Goal: Transaction & Acquisition: Book appointment/travel/reservation

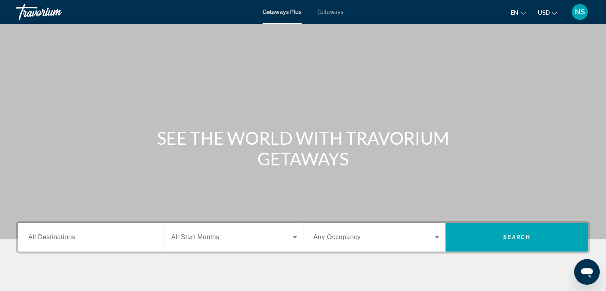
click at [75, 240] on span "All Destinations" at bounding box center [51, 237] width 47 height 7
click at [75, 240] on input "Destination All Destinations" at bounding box center [91, 238] width 126 height 10
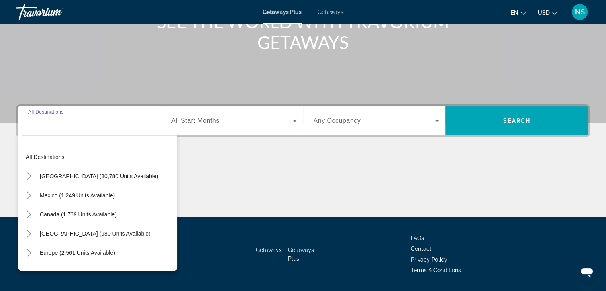
scroll to position [140, 0]
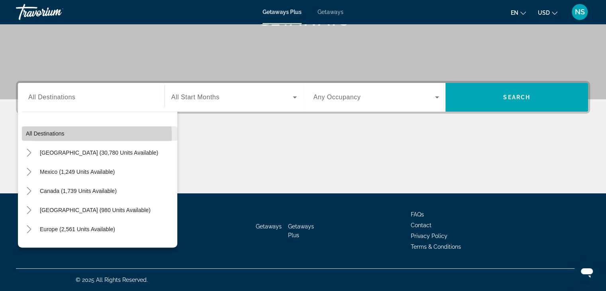
click at [51, 136] on span "All destinations" at bounding box center [45, 133] width 39 height 6
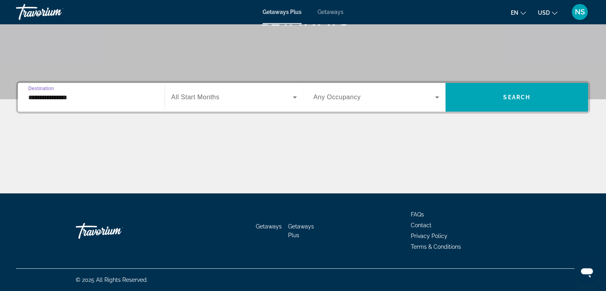
click at [144, 100] on input "**********" at bounding box center [91, 98] width 126 height 10
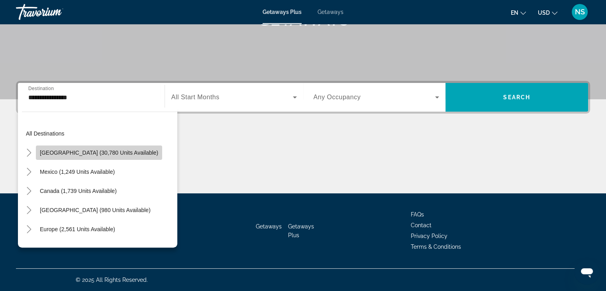
click at [122, 147] on span "Search widget" at bounding box center [99, 152] width 126 height 19
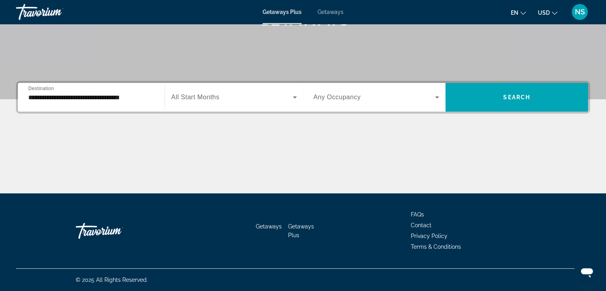
click at [28, 94] on div "**********" at bounding box center [91, 97] width 139 height 23
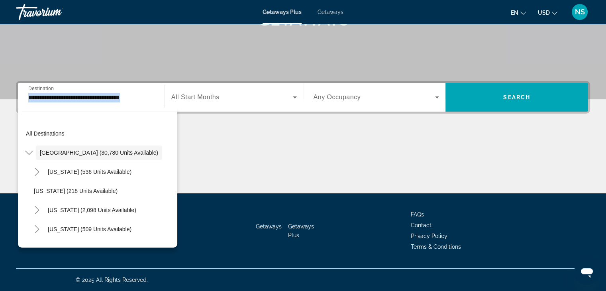
click at [28, 94] on div "**********" at bounding box center [91, 97] width 139 height 23
click at [170, 240] on div "[US_STATE] (5,390 units available)" at bounding box center [103, 248] width 147 height 19
click at [173, 240] on div "All destinations United States (30,780 units available) Arizona (536 units avai…" at bounding box center [99, 182] width 155 height 124
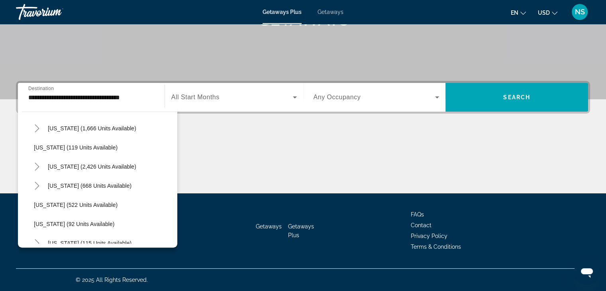
scroll to position [372, 0]
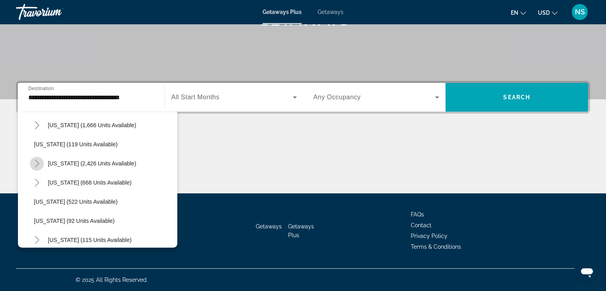
click at [36, 160] on icon "Toggle Nevada (2,426 units available)" at bounding box center [37, 163] width 8 height 8
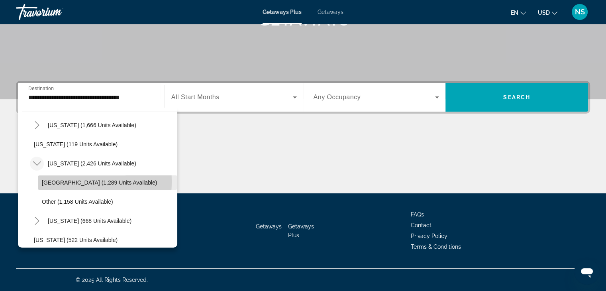
click at [47, 181] on span "Las Vegas (1,289 units available)" at bounding box center [99, 182] width 115 height 6
type input "**********"
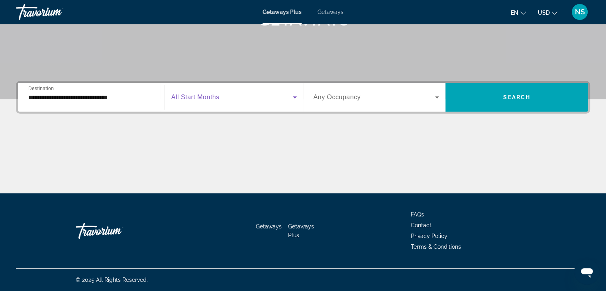
click at [297, 97] on icon "Search widget" at bounding box center [295, 97] width 10 height 10
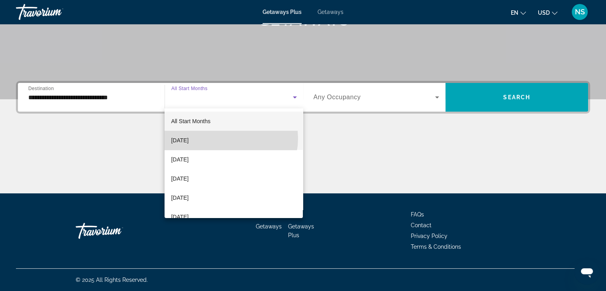
click at [228, 138] on mat-option "[DATE]" at bounding box center [234, 140] width 138 height 19
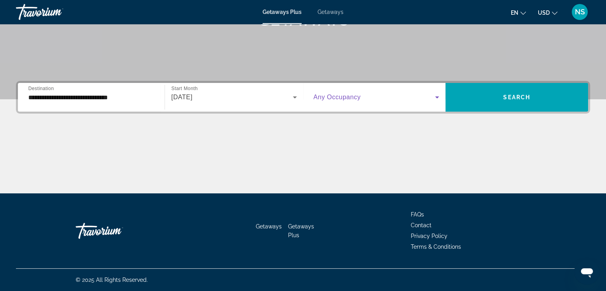
click at [437, 94] on icon "Search widget" at bounding box center [438, 97] width 10 height 10
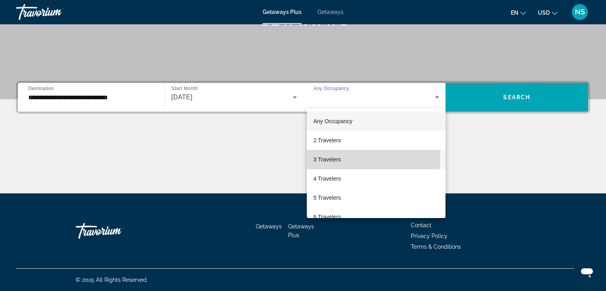
click at [347, 158] on mat-option "3 Travelers" at bounding box center [376, 159] width 139 height 19
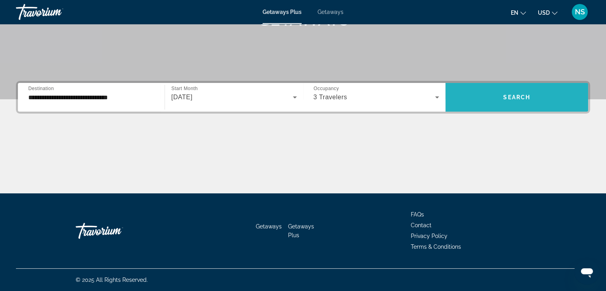
click at [513, 99] on span "Search" at bounding box center [516, 97] width 27 height 6
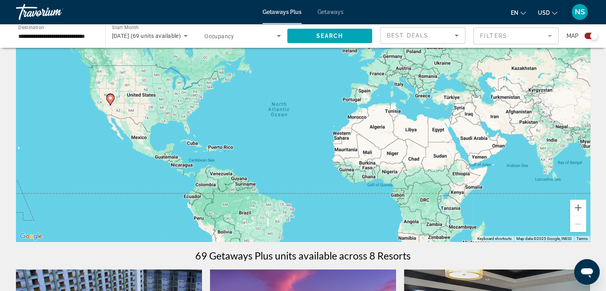
scroll to position [37, 0]
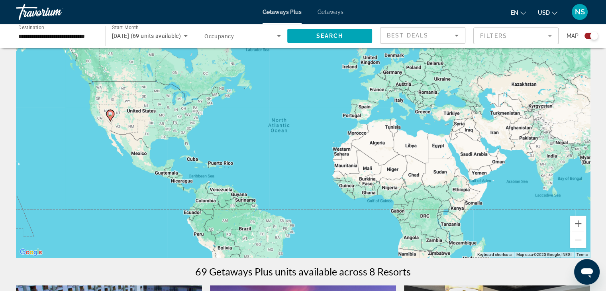
click at [514, 12] on span "en" at bounding box center [515, 13] width 8 height 6
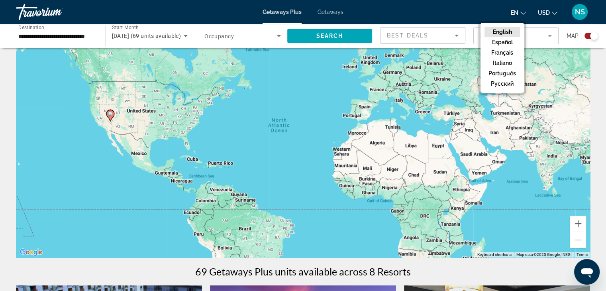
click at [548, 15] on span "USD" at bounding box center [544, 13] width 12 height 6
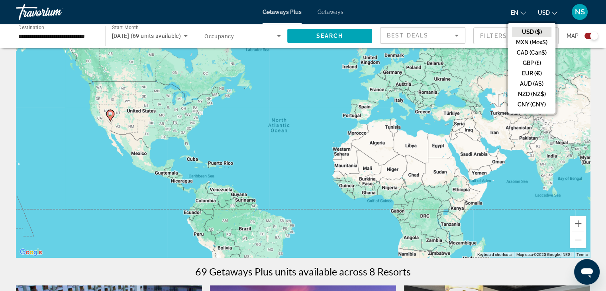
click at [548, 15] on span "USD" at bounding box center [544, 13] width 12 height 6
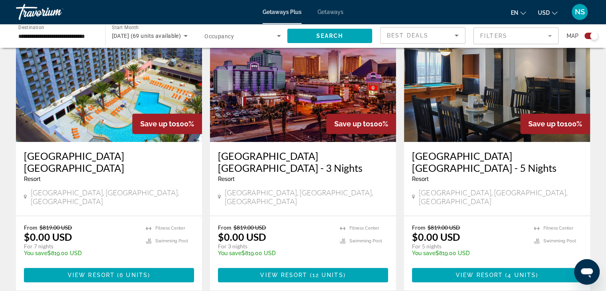
scroll to position [324, 0]
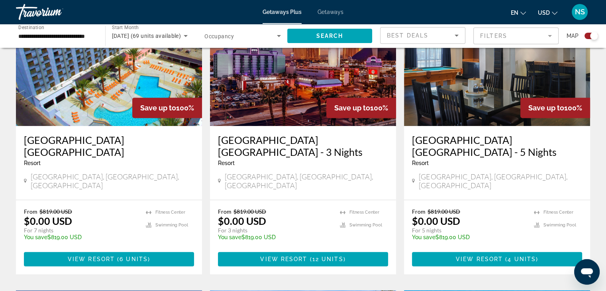
click at [526, 85] on img "Main content" at bounding box center [497, 62] width 186 height 128
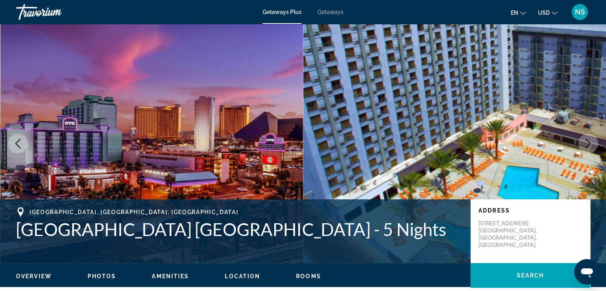
click at [588, 136] on button "Next image" at bounding box center [588, 144] width 20 height 20
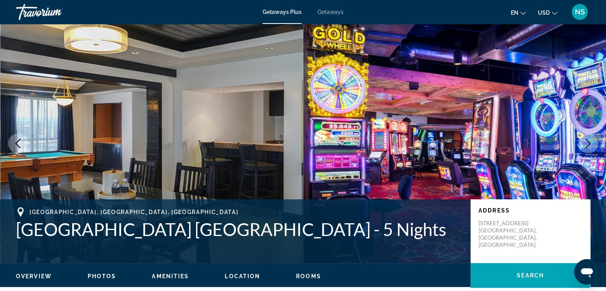
click at [588, 136] on button "Next image" at bounding box center [588, 144] width 20 height 20
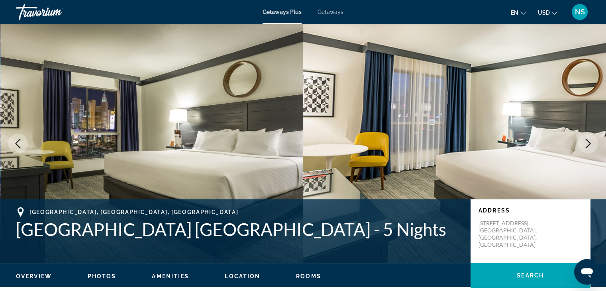
click at [588, 136] on button "Next image" at bounding box center [588, 144] width 20 height 20
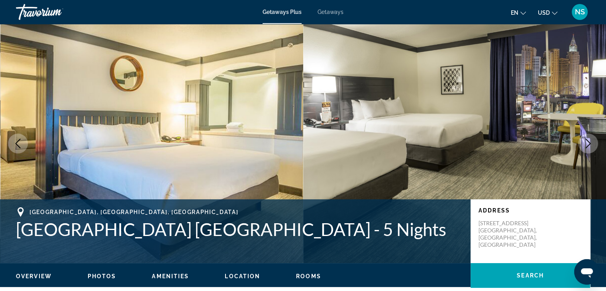
click at [588, 136] on button "Next image" at bounding box center [588, 144] width 20 height 20
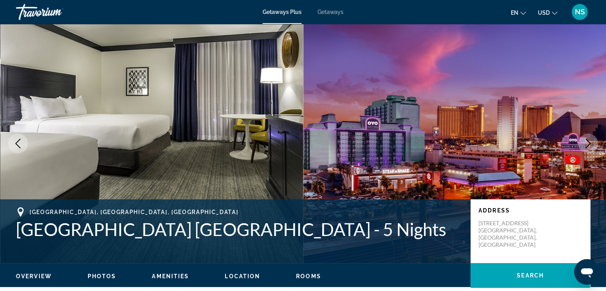
click at [588, 136] on button "Next image" at bounding box center [588, 144] width 20 height 20
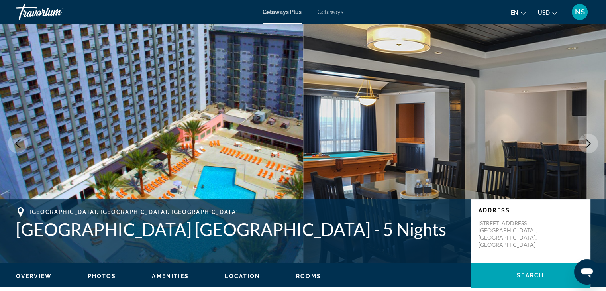
click at [588, 136] on button "Next image" at bounding box center [588, 144] width 20 height 20
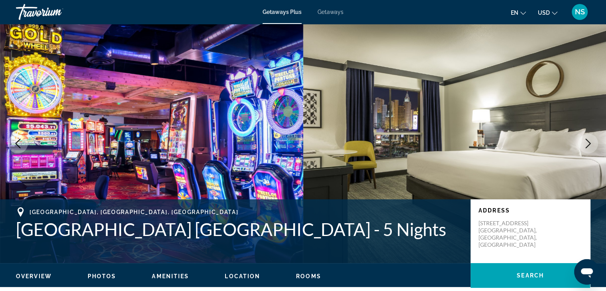
click at [588, 136] on button "Next image" at bounding box center [588, 144] width 20 height 20
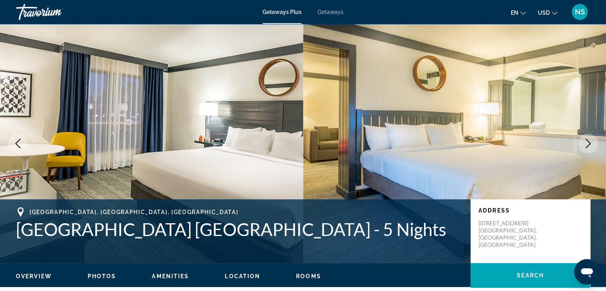
click at [588, 136] on button "Next image" at bounding box center [588, 144] width 20 height 20
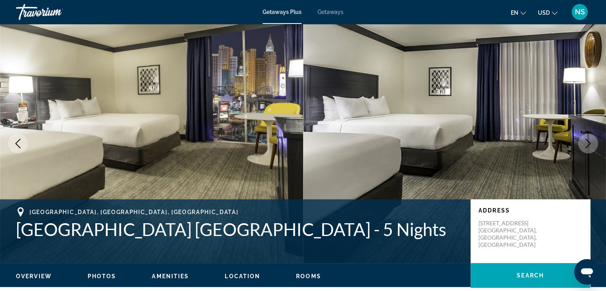
click at [588, 136] on button "Next image" at bounding box center [588, 144] width 20 height 20
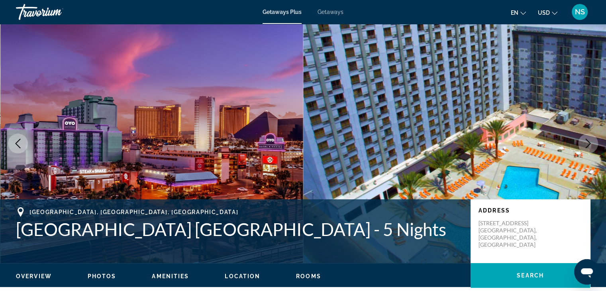
click at [588, 136] on button "Next image" at bounding box center [588, 144] width 20 height 20
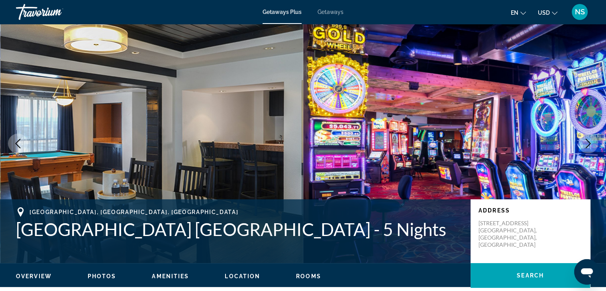
click at [588, 136] on button "Next image" at bounding box center [588, 144] width 20 height 20
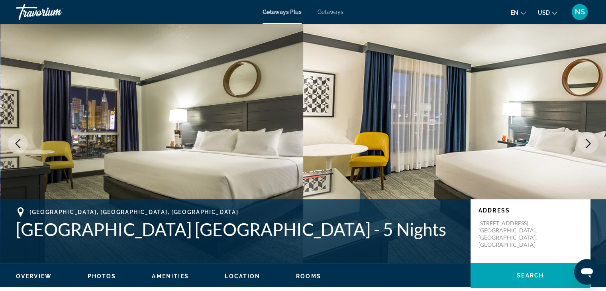
click at [309, 273] on button "Rooms" at bounding box center [308, 276] width 25 height 7
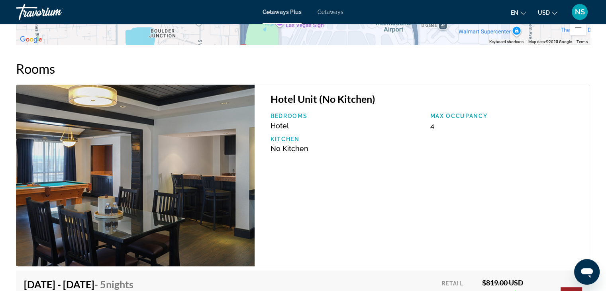
scroll to position [1152, 0]
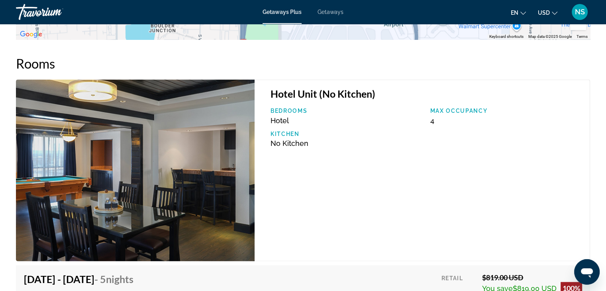
click at [252, 170] on img "Main content" at bounding box center [135, 170] width 239 height 182
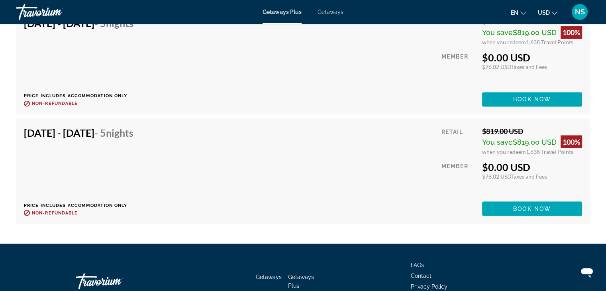
scroll to position [1451, 0]
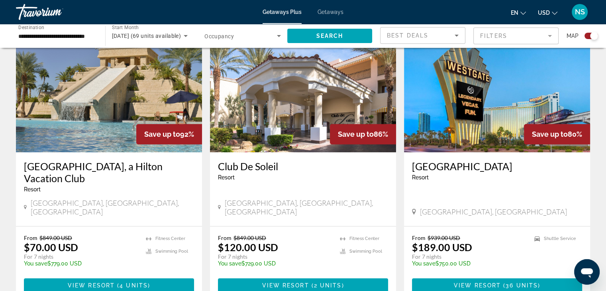
scroll to position [606, 0]
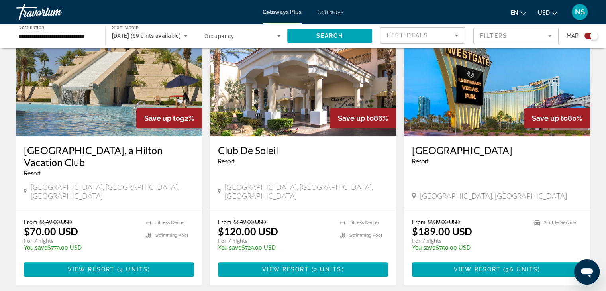
click at [147, 73] on img "Main content" at bounding box center [109, 73] width 186 height 128
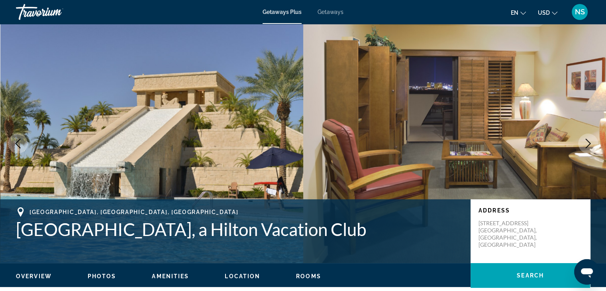
click at [590, 140] on icon "Next image" at bounding box center [589, 144] width 10 height 10
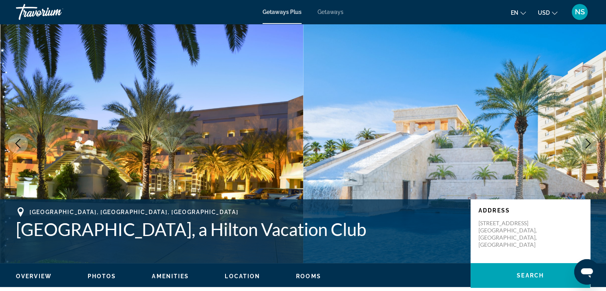
click at [590, 140] on icon "Next image" at bounding box center [589, 144] width 10 height 10
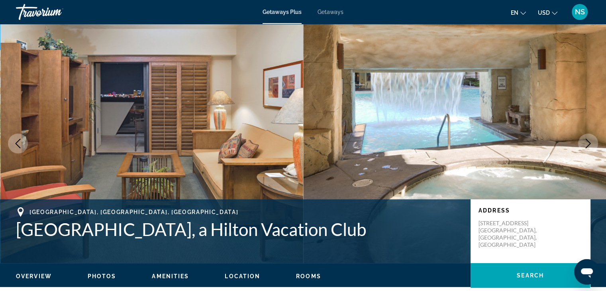
click at [590, 140] on icon "Next image" at bounding box center [589, 144] width 10 height 10
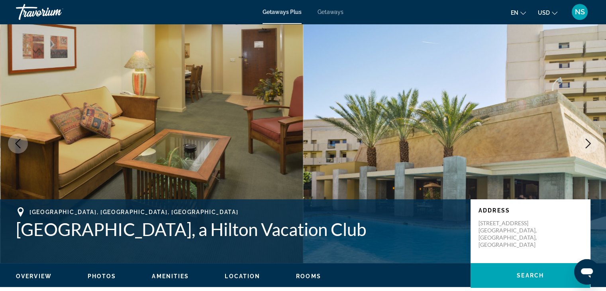
click at [590, 140] on icon "Next image" at bounding box center [589, 144] width 10 height 10
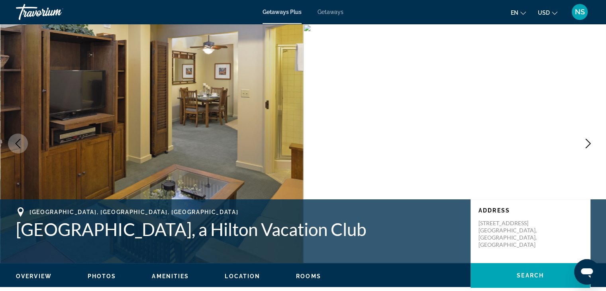
click at [590, 140] on icon "Next image" at bounding box center [589, 144] width 10 height 10
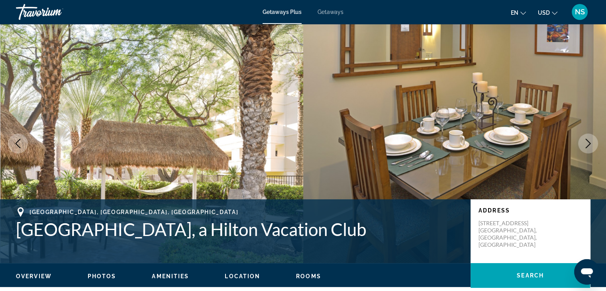
click at [590, 140] on icon "Next image" at bounding box center [589, 144] width 10 height 10
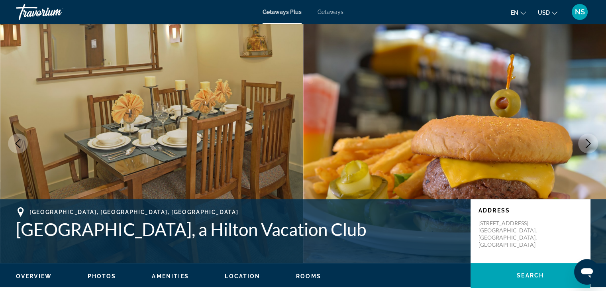
click at [590, 140] on icon "Next image" at bounding box center [589, 144] width 10 height 10
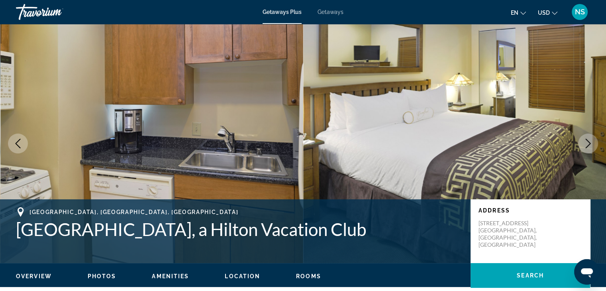
click at [590, 140] on icon "Next image" at bounding box center [589, 144] width 10 height 10
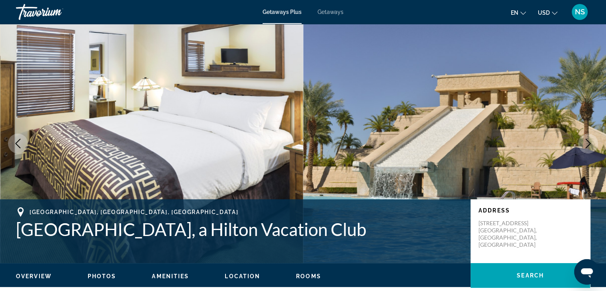
click at [590, 140] on icon "Next image" at bounding box center [589, 144] width 10 height 10
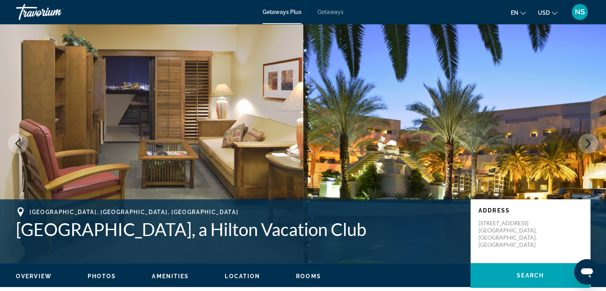
click at [590, 140] on icon "Next image" at bounding box center [589, 144] width 10 height 10
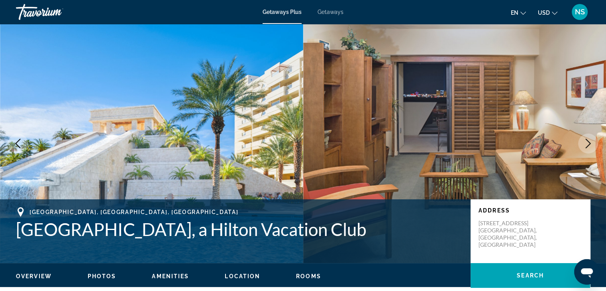
click at [590, 140] on icon "Next image" at bounding box center [589, 144] width 10 height 10
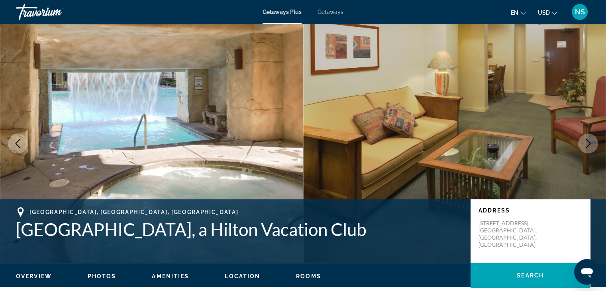
click at [590, 140] on icon "Next image" at bounding box center [589, 144] width 10 height 10
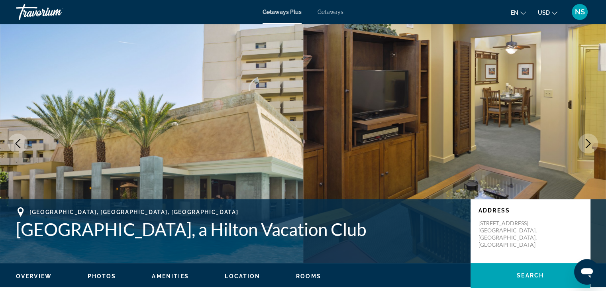
click at [590, 140] on icon "Next image" at bounding box center [589, 144] width 10 height 10
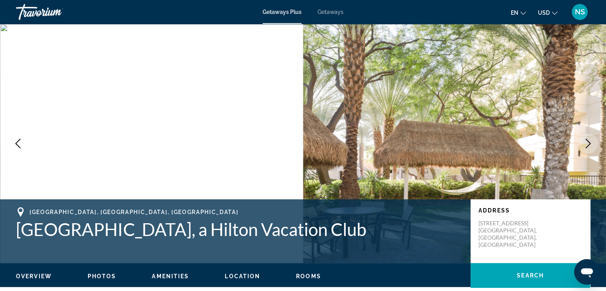
click at [590, 140] on icon "Next image" at bounding box center [589, 144] width 10 height 10
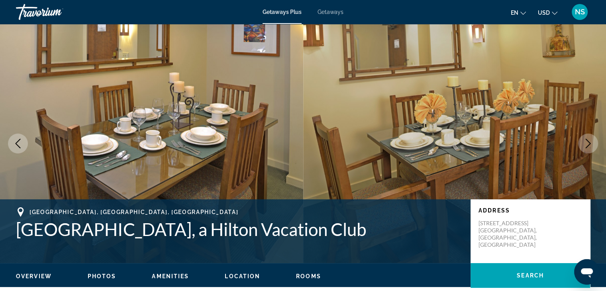
click at [590, 140] on icon "Next image" at bounding box center [589, 144] width 10 height 10
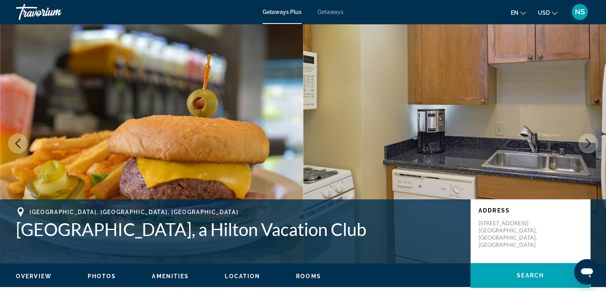
click at [590, 140] on icon "Next image" at bounding box center [589, 144] width 10 height 10
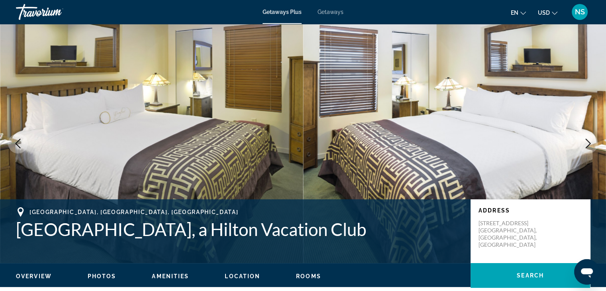
click at [587, 142] on icon "Next image" at bounding box center [589, 144] width 10 height 10
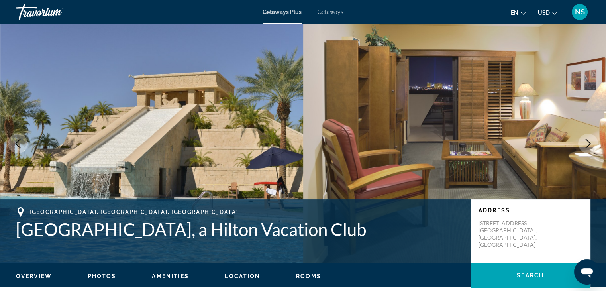
click at [587, 142] on icon "Next image" at bounding box center [589, 144] width 10 height 10
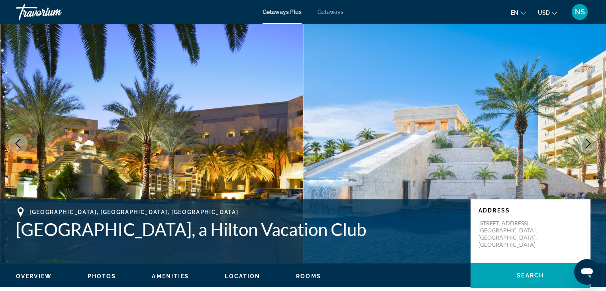
click at [587, 142] on icon "Next image" at bounding box center [589, 144] width 10 height 10
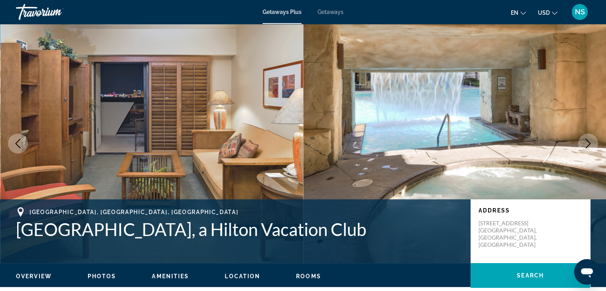
click at [470, 122] on img "Main content" at bounding box center [454, 143] width 303 height 239
click at [303, 275] on span "Rooms" at bounding box center [308, 276] width 25 height 6
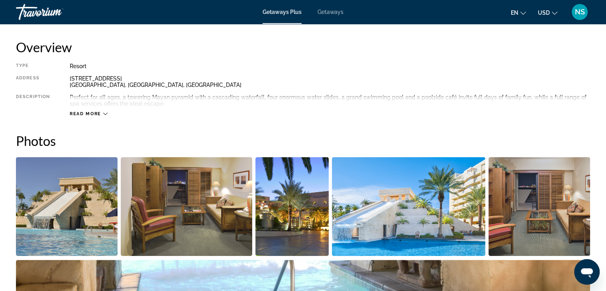
scroll to position [222, 0]
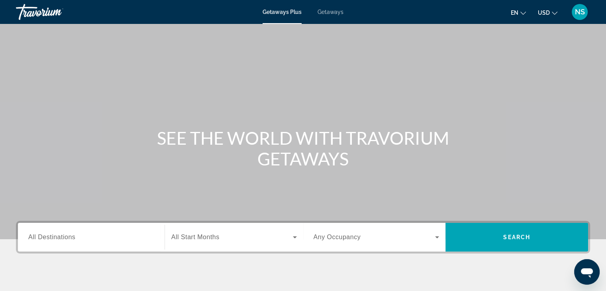
click at [32, 236] on span "All Destinations" at bounding box center [51, 237] width 47 height 7
click at [32, 236] on input "Destination All Destinations" at bounding box center [91, 238] width 126 height 10
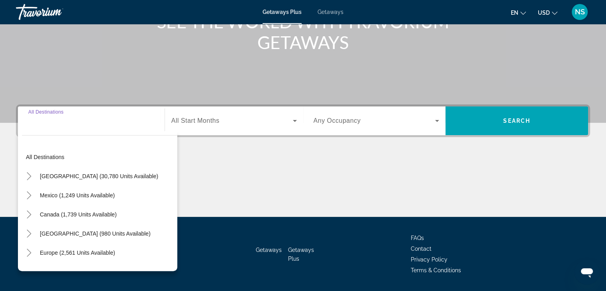
scroll to position [140, 0]
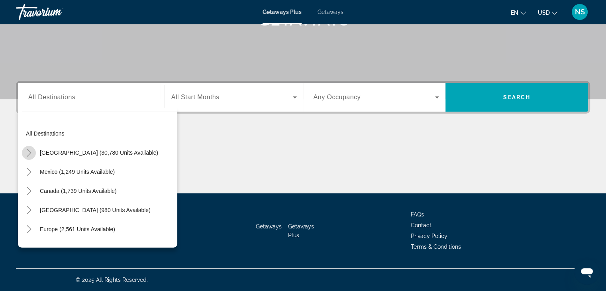
click at [29, 153] on icon "Toggle United States (30,780 units available)" at bounding box center [29, 153] width 8 height 8
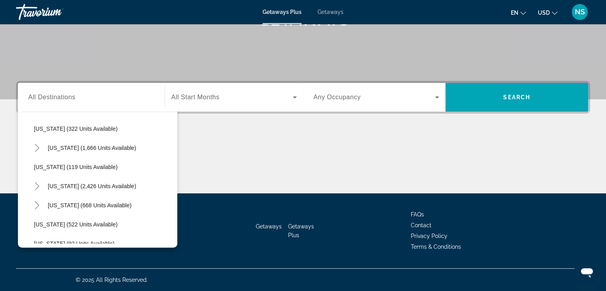
scroll to position [353, 0]
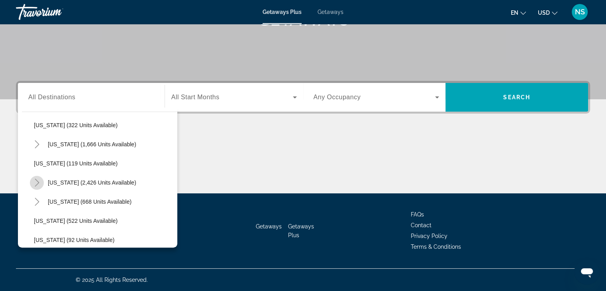
click at [35, 180] on icon "Toggle Nevada (2,426 units available)" at bounding box center [37, 183] width 8 height 8
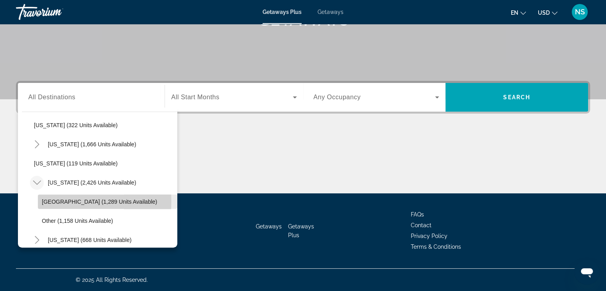
click at [46, 201] on span "Las Vegas (1,289 units available)" at bounding box center [99, 202] width 115 height 6
type input "**********"
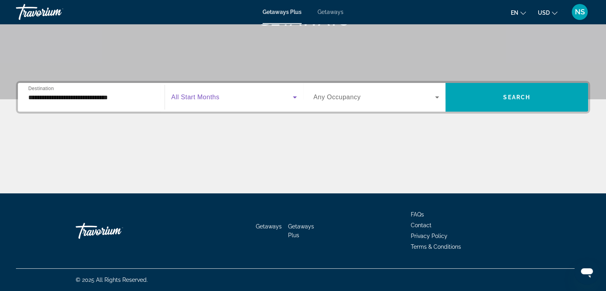
click at [295, 95] on icon "Search widget" at bounding box center [295, 97] width 10 height 10
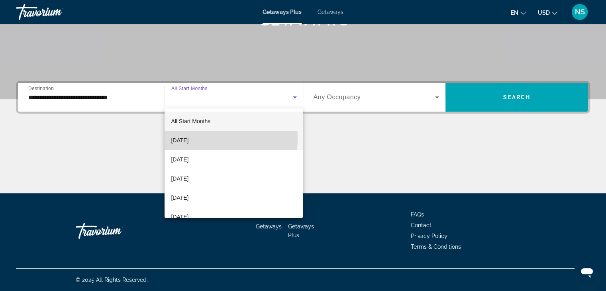
click at [189, 138] on span "[DATE]" at bounding box center [180, 141] width 18 height 10
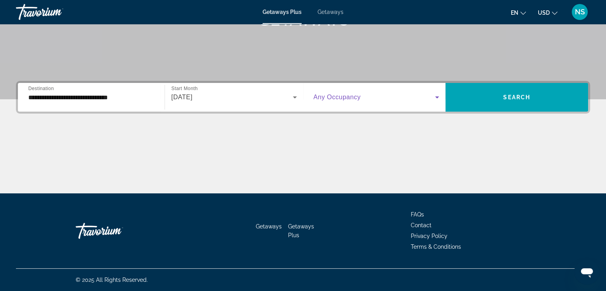
click at [437, 95] on icon "Search widget" at bounding box center [438, 97] width 10 height 10
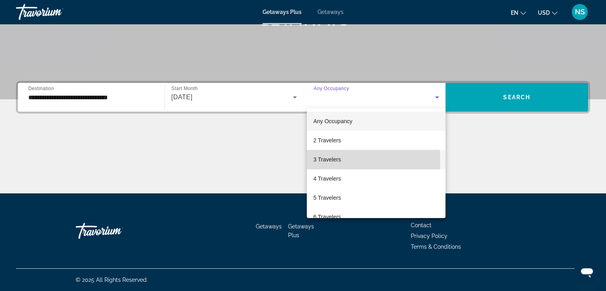
click at [336, 161] on span "3 Travelers" at bounding box center [327, 160] width 28 height 10
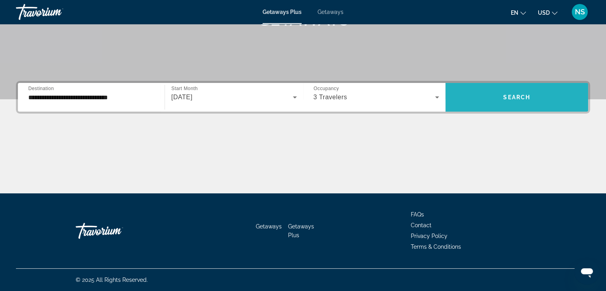
click at [515, 92] on span "Search widget" at bounding box center [517, 97] width 143 height 19
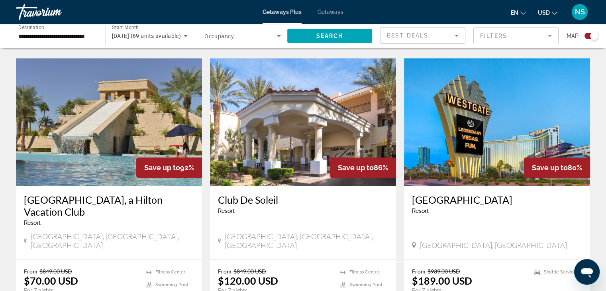
scroll to position [558, 0]
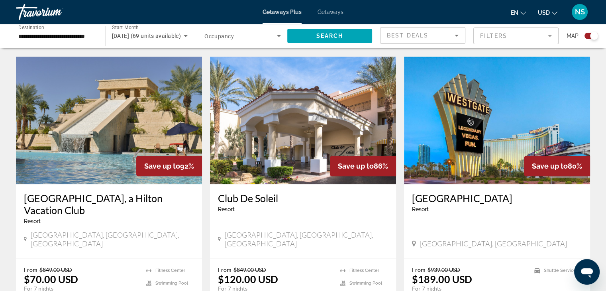
click at [364, 136] on img "Main content" at bounding box center [303, 121] width 186 height 128
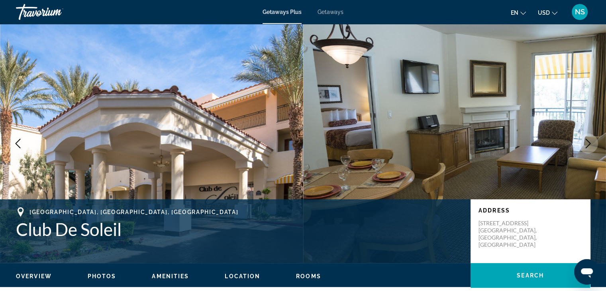
click at [586, 142] on icon "Next image" at bounding box center [589, 144] width 10 height 10
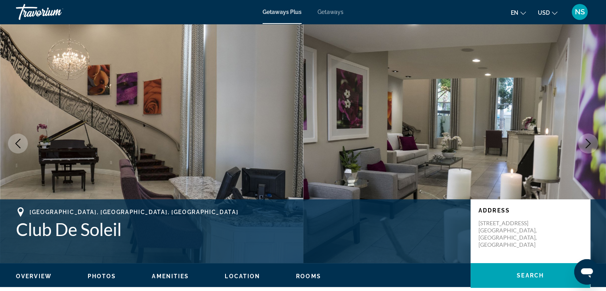
click at [586, 142] on icon "Next image" at bounding box center [589, 144] width 10 height 10
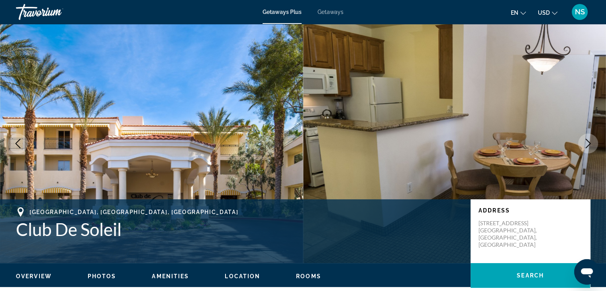
click at [586, 142] on icon "Next image" at bounding box center [589, 144] width 10 height 10
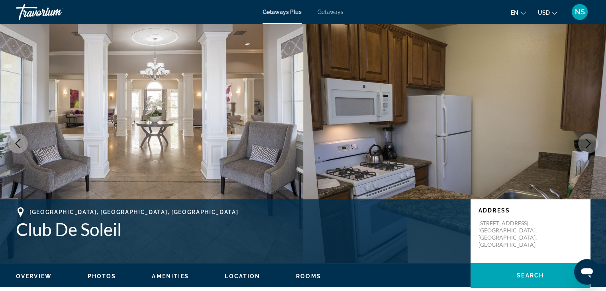
click at [588, 142] on icon "Next image" at bounding box center [589, 144] width 10 height 10
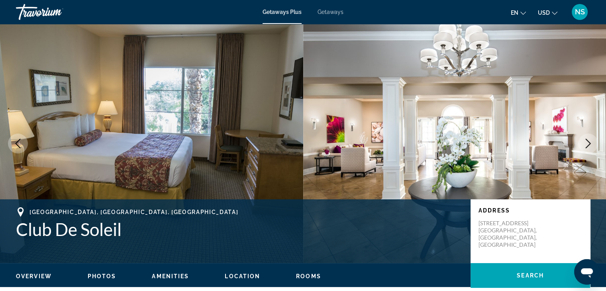
click at [588, 142] on icon "Next image" at bounding box center [589, 144] width 10 height 10
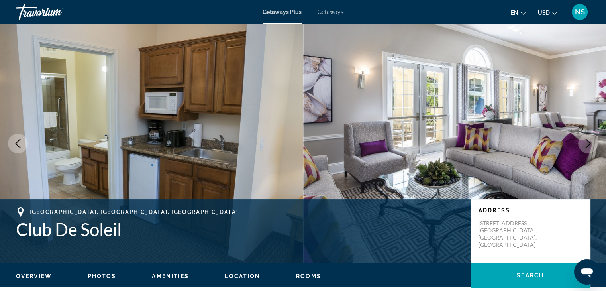
click at [588, 142] on icon "Next image" at bounding box center [589, 144] width 10 height 10
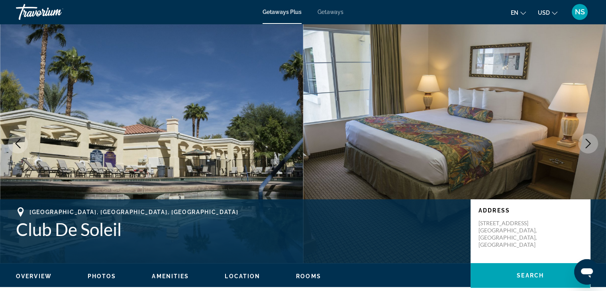
click at [588, 142] on icon "Next image" at bounding box center [589, 144] width 10 height 10
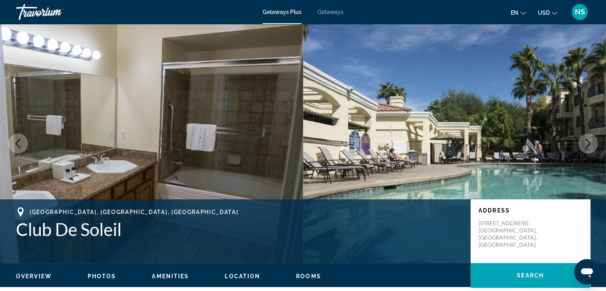
click at [588, 142] on icon "Next image" at bounding box center [589, 144] width 10 height 10
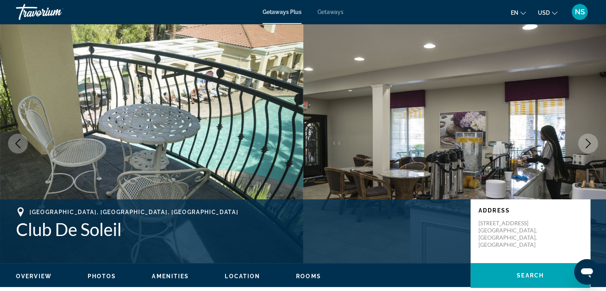
click at [588, 142] on icon "Next image" at bounding box center [589, 144] width 10 height 10
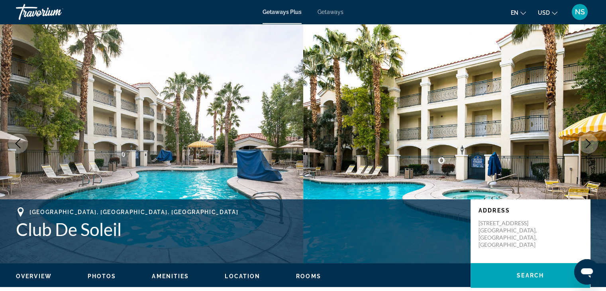
click at [588, 142] on icon "Next image" at bounding box center [589, 144] width 10 height 10
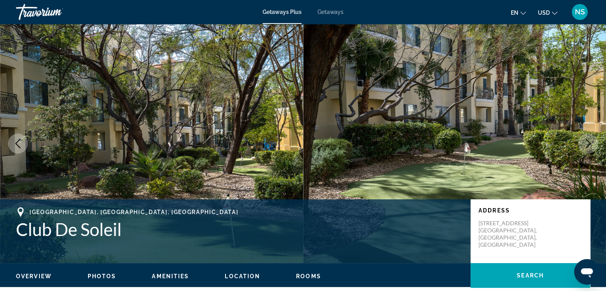
click at [588, 142] on icon "Next image" at bounding box center [589, 144] width 10 height 10
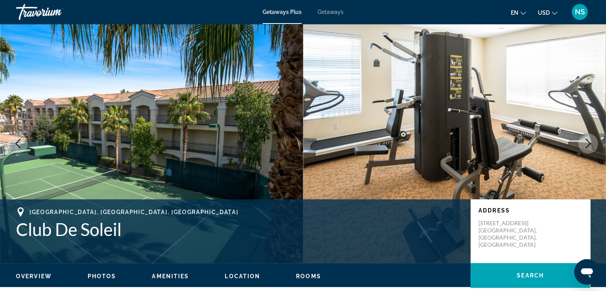
click at [588, 142] on icon "Next image" at bounding box center [589, 144] width 10 height 10
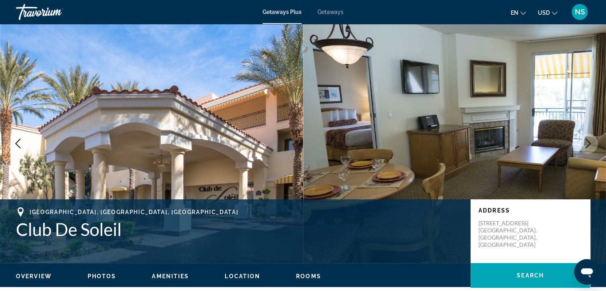
click at [588, 142] on icon "Next image" at bounding box center [589, 144] width 10 height 10
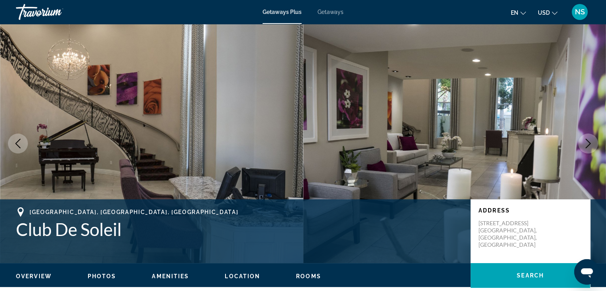
click at [588, 142] on icon "Next image" at bounding box center [589, 144] width 10 height 10
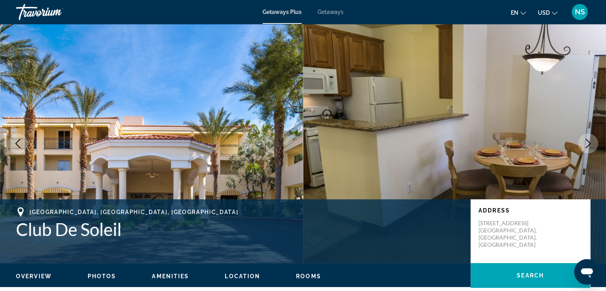
click at [588, 142] on icon "Next image" at bounding box center [589, 144] width 10 height 10
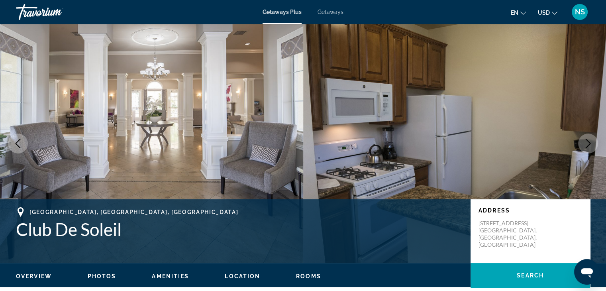
click at [588, 142] on icon "Next image" at bounding box center [589, 144] width 10 height 10
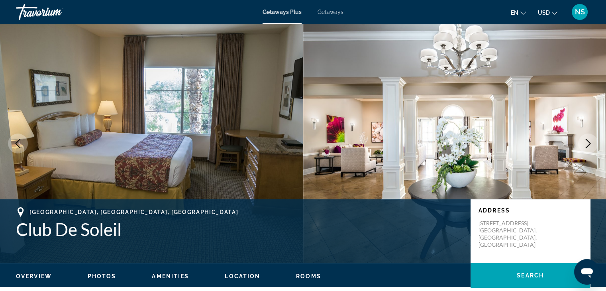
click at [588, 142] on icon "Next image" at bounding box center [589, 144] width 10 height 10
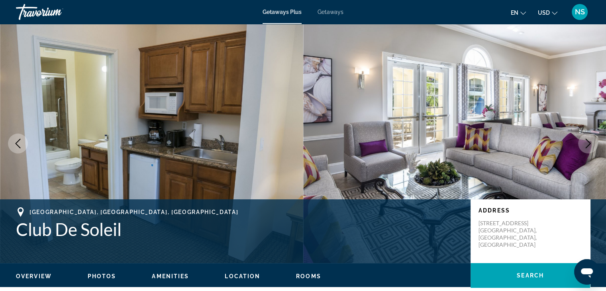
click at [588, 142] on icon "Next image" at bounding box center [589, 144] width 10 height 10
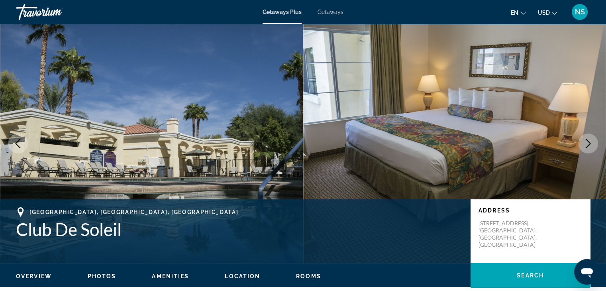
click at [588, 142] on icon "Next image" at bounding box center [589, 144] width 10 height 10
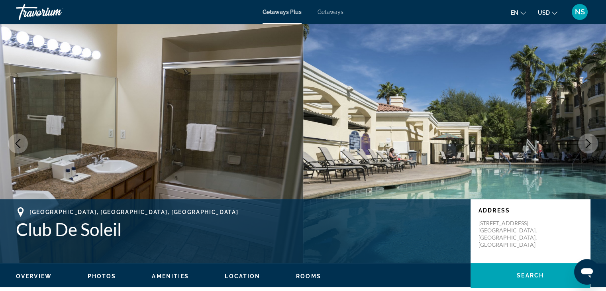
click at [588, 142] on icon "Next image" at bounding box center [589, 144] width 10 height 10
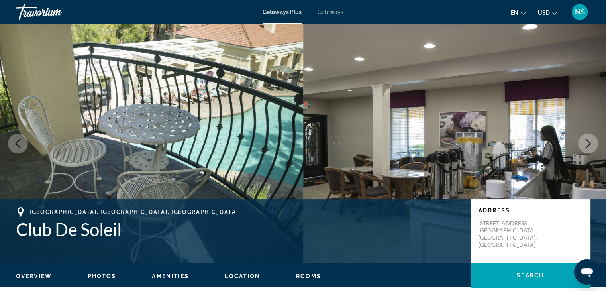
click at [588, 142] on icon "Next image" at bounding box center [589, 144] width 10 height 10
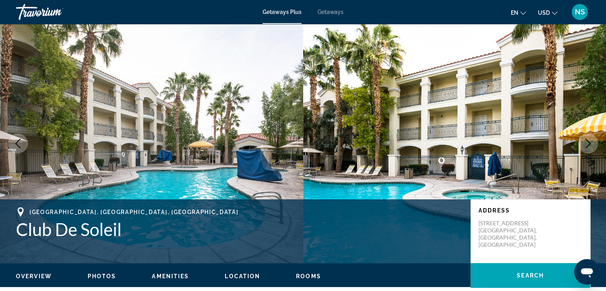
click at [588, 142] on icon "Next image" at bounding box center [589, 144] width 10 height 10
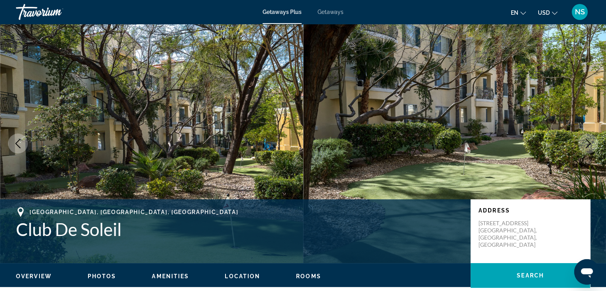
click at [588, 142] on icon "Next image" at bounding box center [589, 144] width 10 height 10
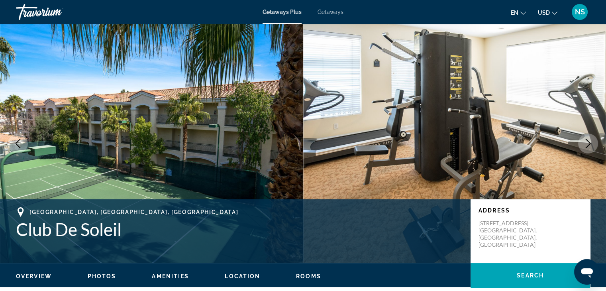
click at [588, 142] on icon "Next image" at bounding box center [589, 144] width 10 height 10
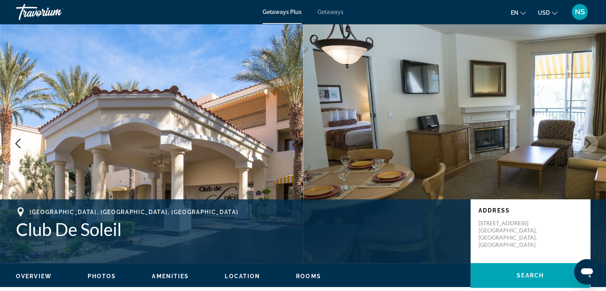
click at [588, 142] on icon "Next image" at bounding box center [589, 144] width 10 height 10
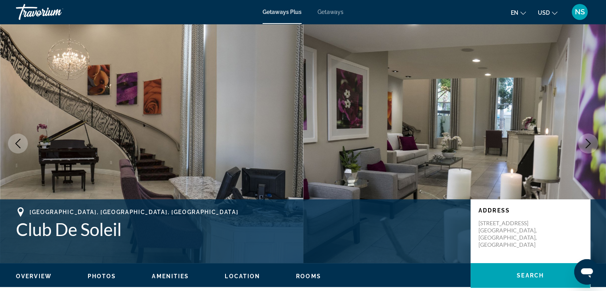
click at [588, 142] on icon "Next image" at bounding box center [589, 144] width 10 height 10
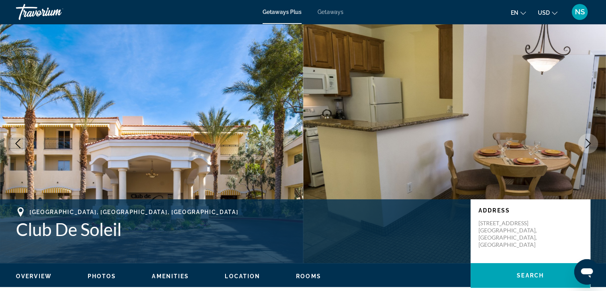
click at [588, 142] on icon "Next image" at bounding box center [589, 144] width 10 height 10
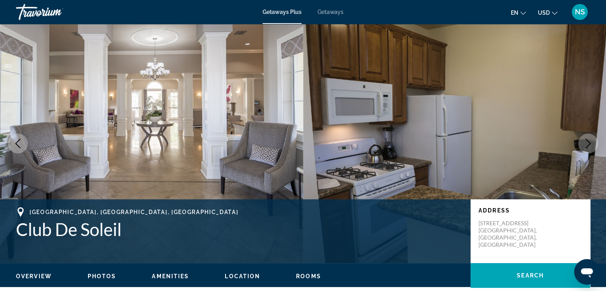
click at [588, 142] on icon "Next image" at bounding box center [589, 144] width 10 height 10
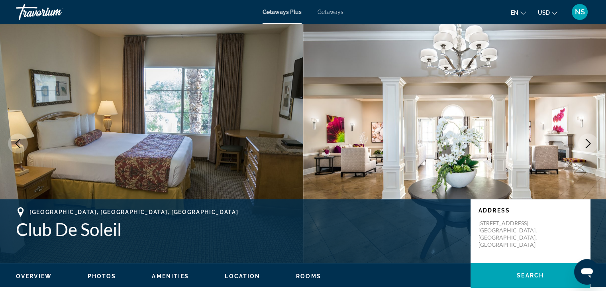
click at [588, 142] on icon "Next image" at bounding box center [589, 144] width 10 height 10
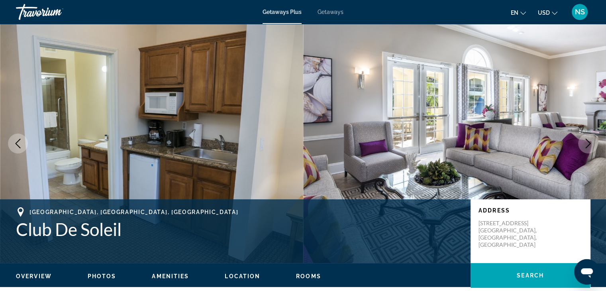
click at [588, 142] on icon "Next image" at bounding box center [589, 144] width 10 height 10
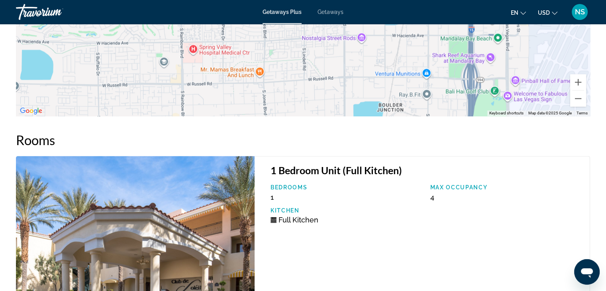
scroll to position [1313, 0]
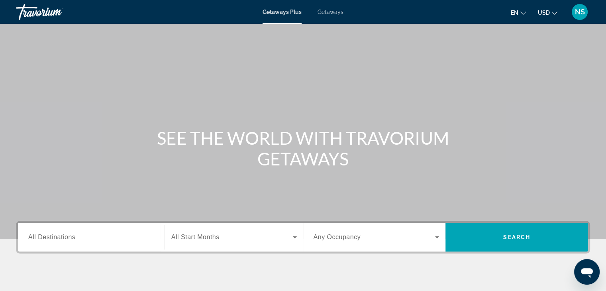
click at [44, 239] on span "All Destinations" at bounding box center [51, 237] width 47 height 7
click at [44, 239] on input "Destination All Destinations" at bounding box center [91, 238] width 126 height 10
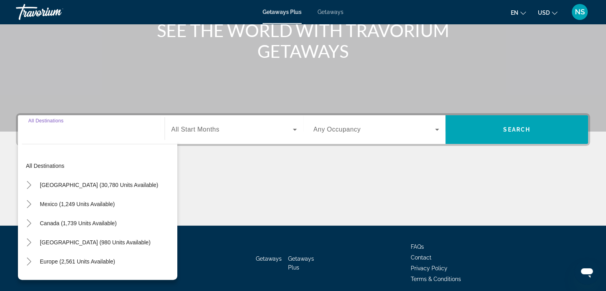
scroll to position [140, 0]
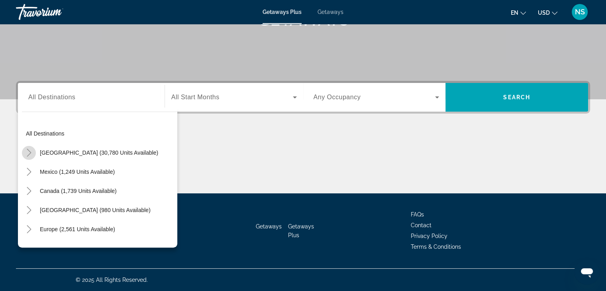
click at [28, 152] on icon "Toggle United States (30,780 units available)" at bounding box center [29, 153] width 8 height 8
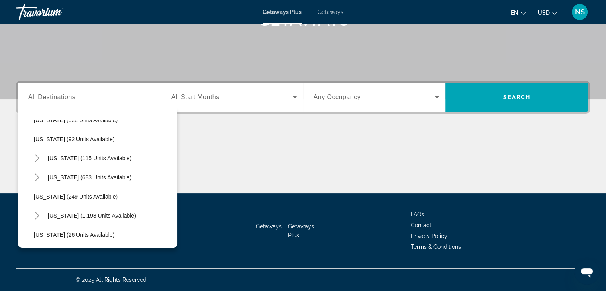
scroll to position [470, 0]
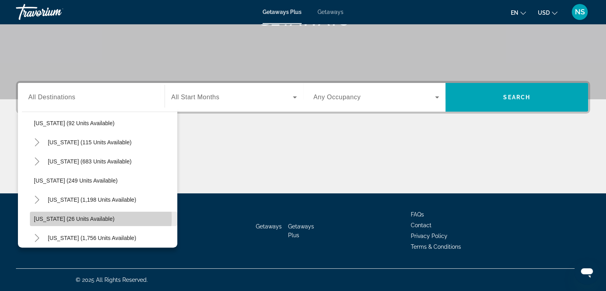
click at [72, 217] on span "[US_STATE] (26 units available)" at bounding box center [74, 219] width 81 height 6
type input "**********"
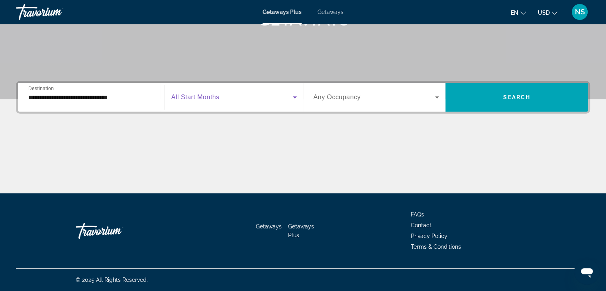
click at [292, 96] on icon "Search widget" at bounding box center [295, 97] width 10 height 10
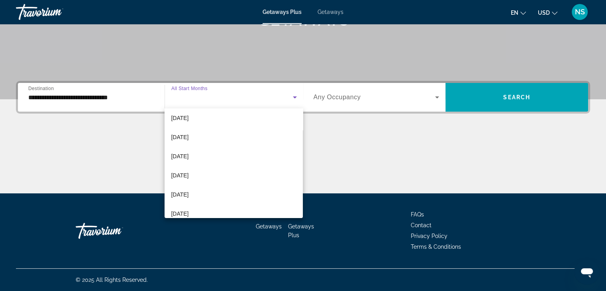
scroll to position [96, 0]
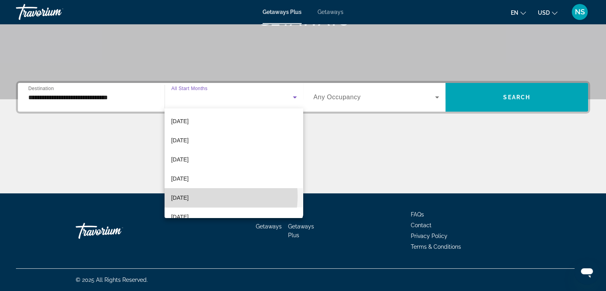
click at [201, 196] on mat-option "[DATE]" at bounding box center [234, 197] width 138 height 19
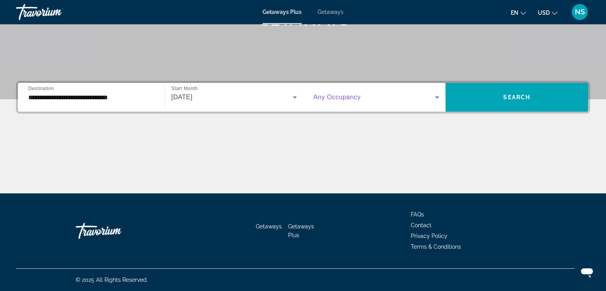
click at [439, 96] on icon "Search widget" at bounding box center [437, 97] width 4 height 2
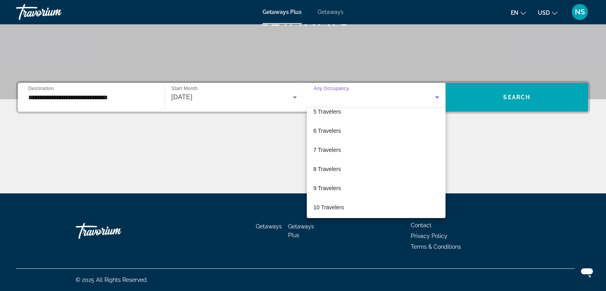
scroll to position [88, 0]
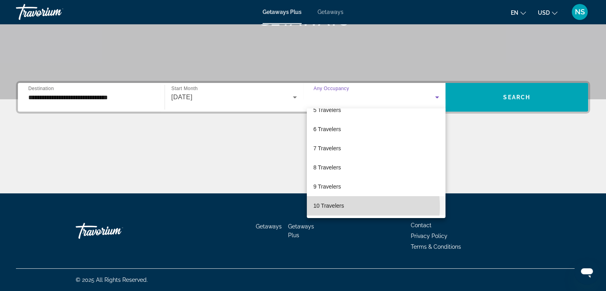
click at [340, 206] on span "10 Travelers" at bounding box center [328, 206] width 31 height 10
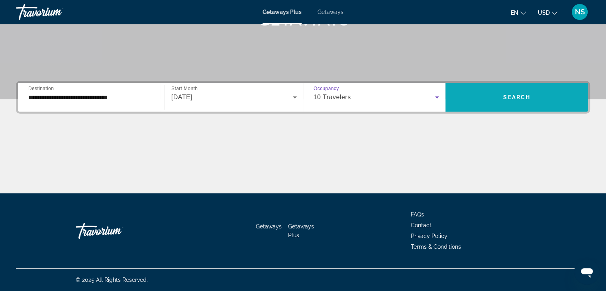
click at [537, 96] on span "Search widget" at bounding box center [517, 97] width 143 height 19
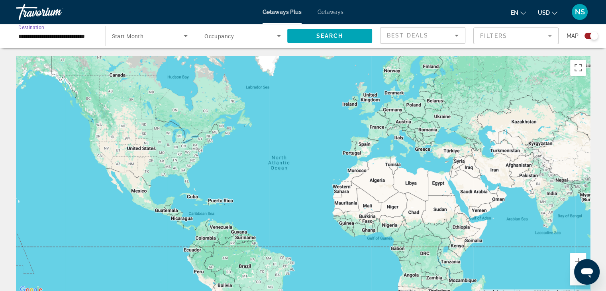
click at [45, 35] on input "**********" at bounding box center [56, 36] width 77 height 10
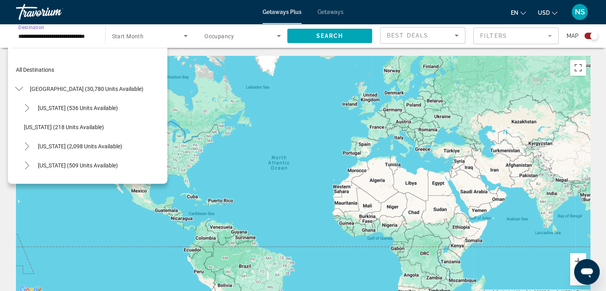
scroll to position [507, 0]
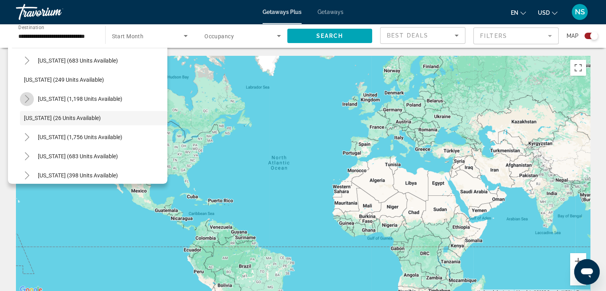
click at [26, 97] on icon "Toggle Pennsylvania (1,198 units available)" at bounding box center [27, 99] width 8 height 8
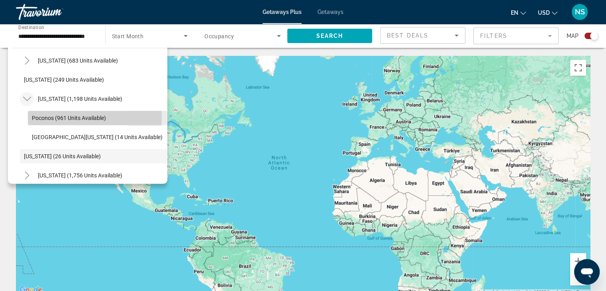
click at [43, 117] on span "Poconos (961 units available)" at bounding box center [69, 118] width 74 height 6
type input "**********"
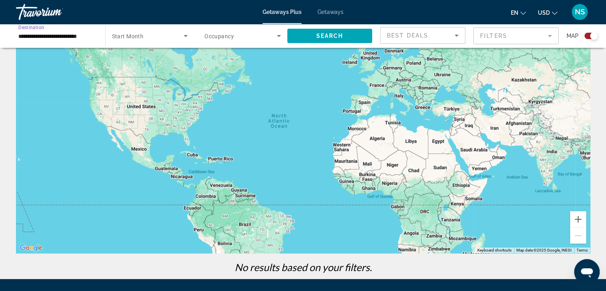
scroll to position [0, 0]
